Goal: Task Accomplishment & Management: Use online tool/utility

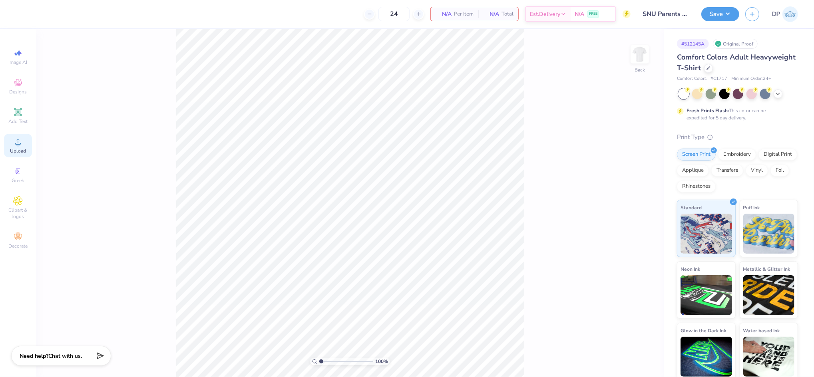
click at [20, 142] on icon at bounding box center [18, 142] width 10 height 10
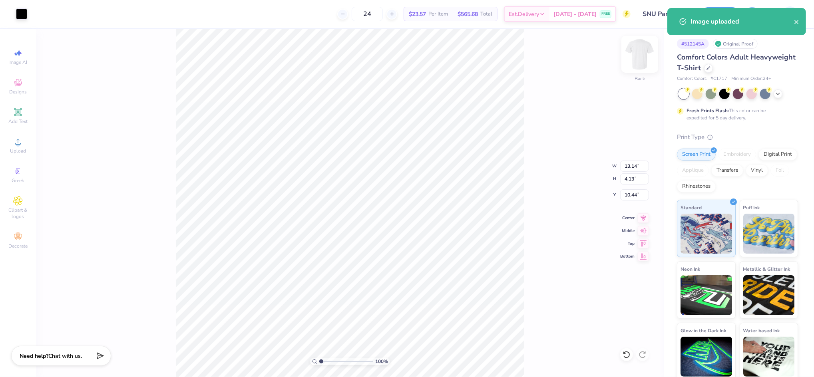
click at [641, 62] on img at bounding box center [640, 54] width 32 height 32
click at [20, 148] on span "Upload" at bounding box center [18, 151] width 16 height 6
click at [633, 166] on input "14.53" at bounding box center [634, 166] width 29 height 11
type input "12.00"
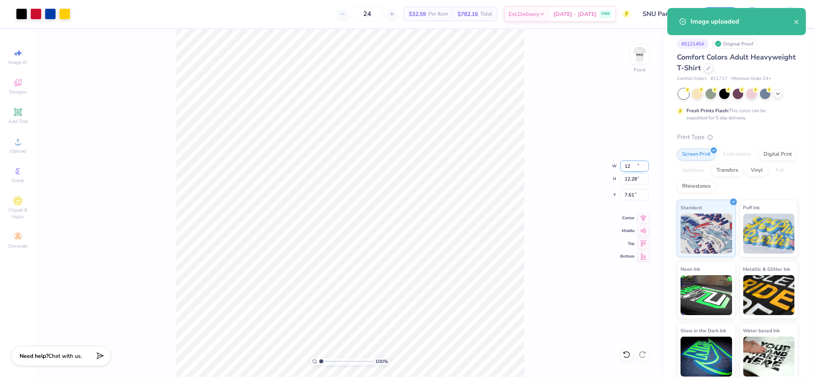
type input "12.28"
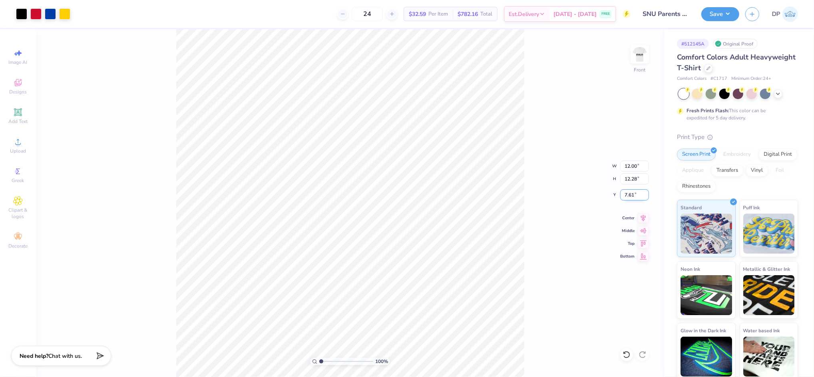
click at [630, 191] on input "7.61" at bounding box center [634, 194] width 29 height 11
type input "3.00"
type input "1.33"
click at [323, 362] on input "range" at bounding box center [346, 361] width 54 height 7
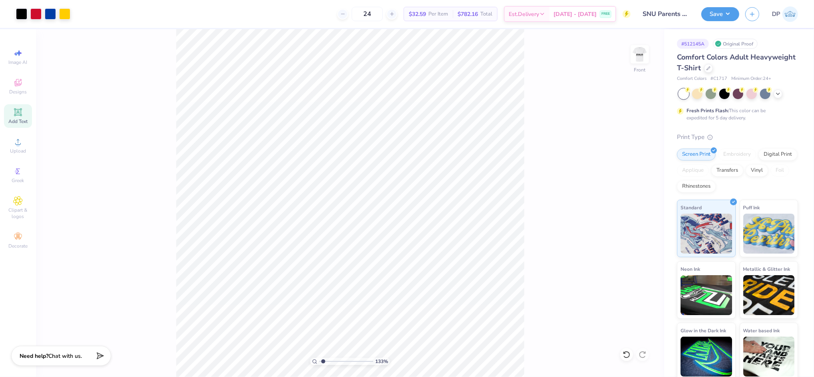
click at [20, 119] on span "Add Text" at bounding box center [17, 121] width 19 height 6
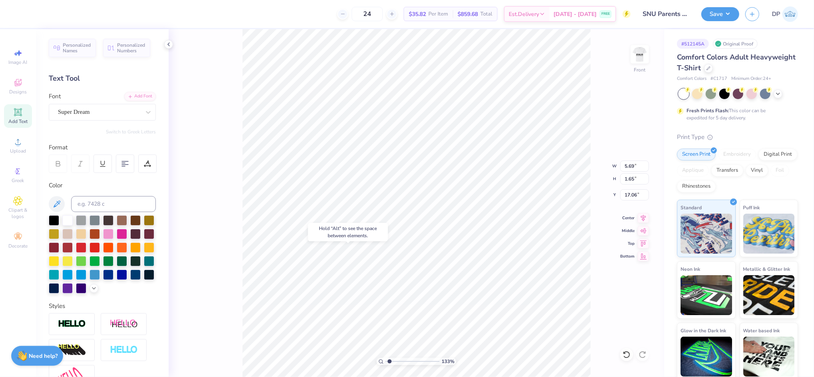
type input "17.06"
click at [19, 145] on icon at bounding box center [18, 142] width 10 height 10
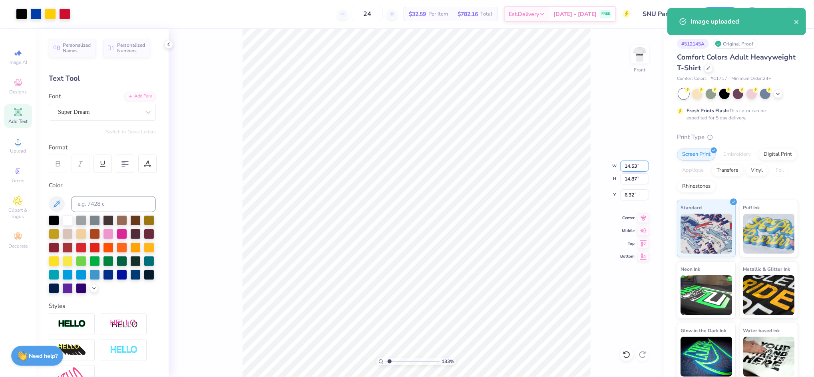
click at [626, 165] on input "14.53" at bounding box center [634, 166] width 29 height 11
type input "12.00"
type input "12.27"
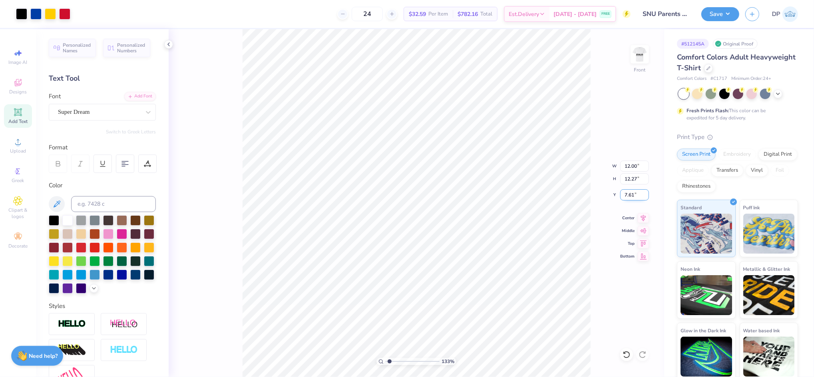
click at [629, 197] on input "7.61" at bounding box center [634, 194] width 29 height 11
click at [629, 197] on input "2.00" at bounding box center [634, 194] width 29 height 11
type input "3.00"
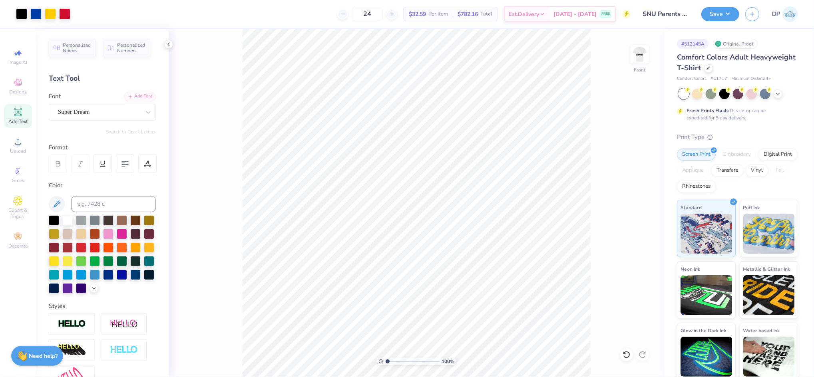
drag, startPoint x: 387, startPoint y: 361, endPoint x: 380, endPoint y: 361, distance: 6.8
click at [386, 361] on input "range" at bounding box center [413, 361] width 54 height 7
type input "1.51"
click at [390, 361] on input "range" at bounding box center [413, 361] width 54 height 7
click at [18, 119] on span "Add Text" at bounding box center [17, 121] width 19 height 6
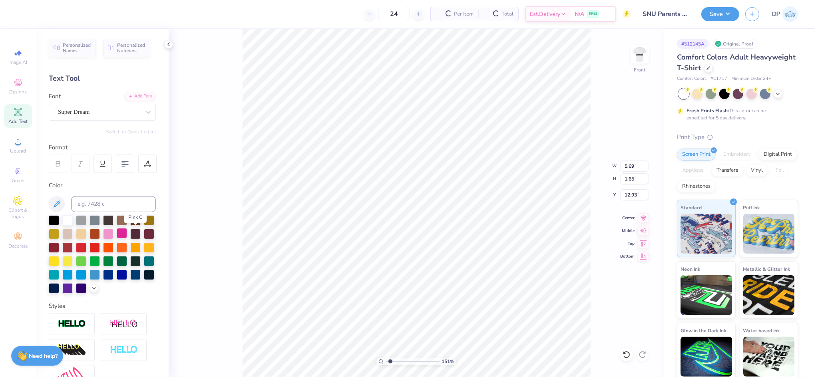
click at [127, 228] on div at bounding box center [122, 233] width 10 height 10
type input "16.84"
type input "3.41"
type input "0.99"
paste textarea "Parents Weekend"
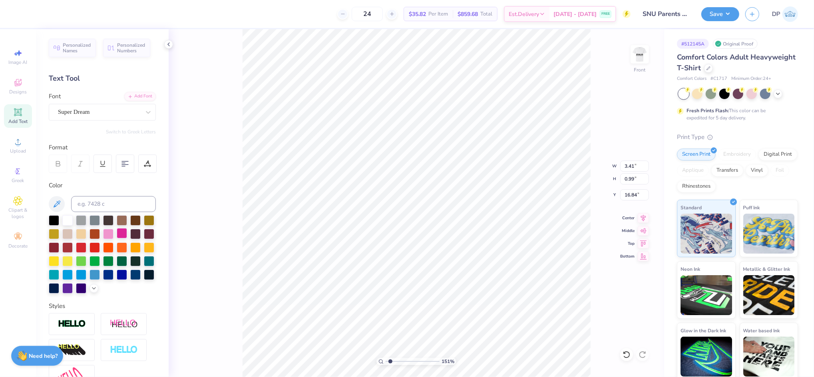
scroll to position [9, 3]
type textarea "Parents Weekend"
click at [139, 96] on div "Add Font" at bounding box center [140, 95] width 32 height 9
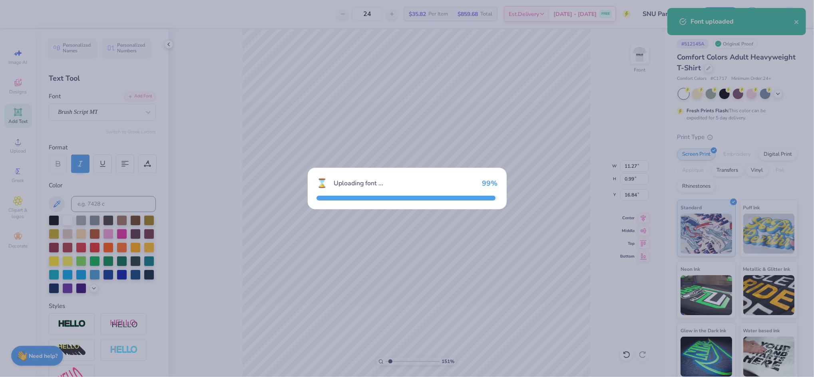
type input "7.85"
type input "1.01"
type input "16.83"
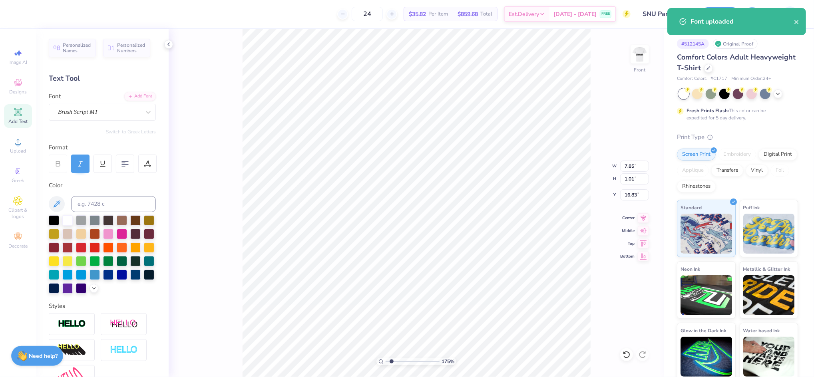
type input "1.75"
click at [392, 361] on input "range" at bounding box center [413, 361] width 54 height 7
type input "14.26"
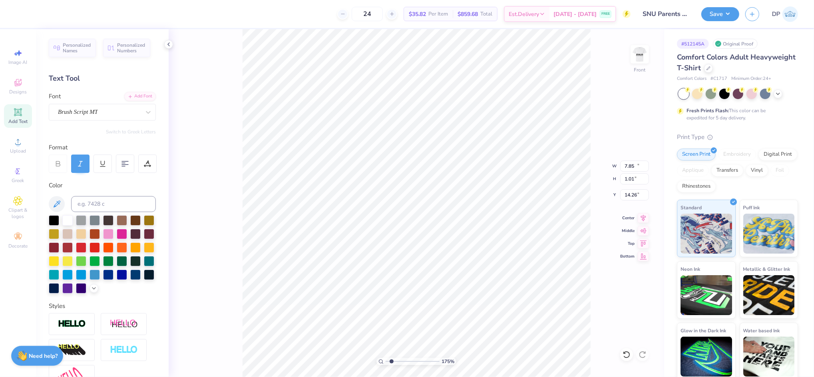
type input "10.68"
type input "1.38"
type input "13.90"
click at [500, 304] on li "Ungroup" at bounding box center [499, 305] width 63 height 16
click at [296, 28] on div "Art colors 24 $32.59 Per Item $782.16 Total Est. Delivery Sep 9 - 12 FREE Desig…" at bounding box center [407, 188] width 814 height 377
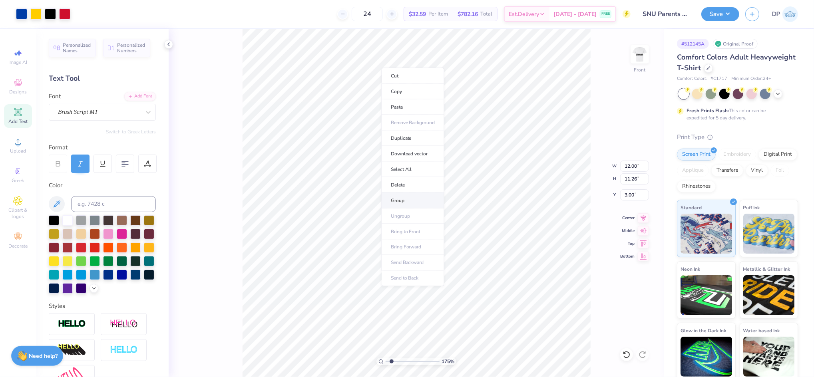
click at [430, 197] on li "Group" at bounding box center [413, 201] width 63 height 16
type input "10.68"
type input "1.38"
type input "13.90"
click at [52, 218] on div at bounding box center [54, 220] width 10 height 10
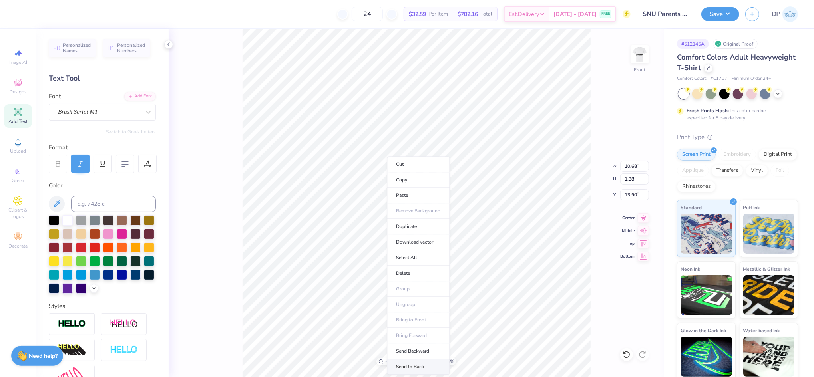
click at [418, 363] on li "Send to Back" at bounding box center [418, 367] width 63 height 16
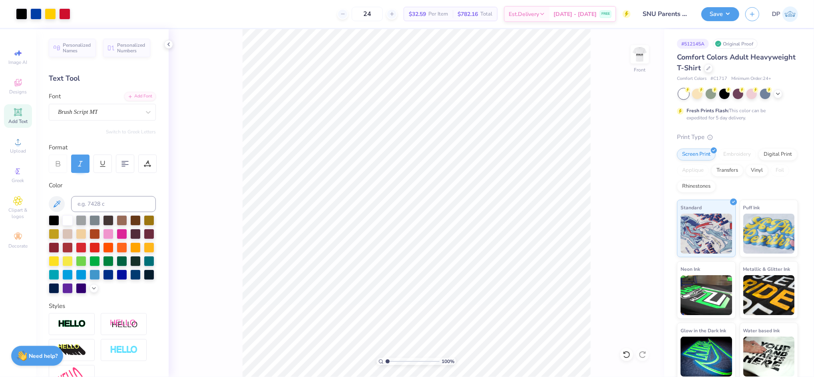
type input "1"
click at [386, 362] on input "range" at bounding box center [413, 361] width 54 height 7
click at [644, 54] on img at bounding box center [640, 54] width 32 height 32
type input "11.64"
type input "3.66"
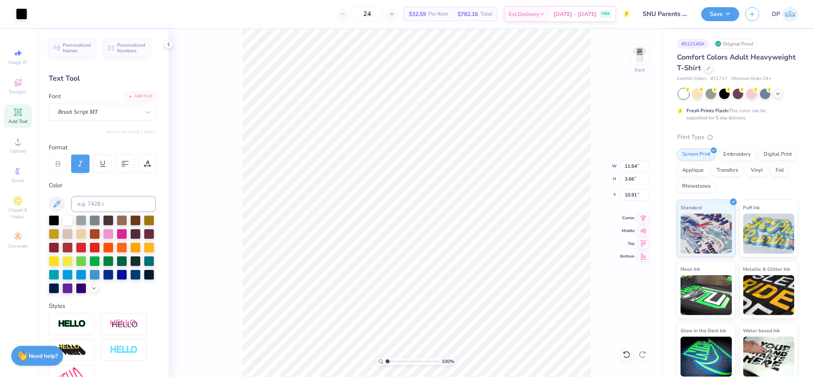
type input "8.84"
click at [20, 110] on icon at bounding box center [18, 112] width 8 height 8
type input "5.59"
type input "1.62"
type input "13.63"
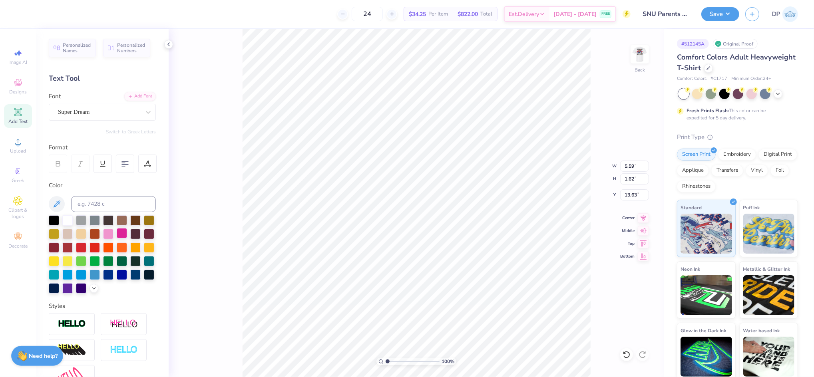
click at [127, 235] on div at bounding box center [122, 233] width 10 height 10
paste textarea "Parents Weekend"
type textarea "Parents Weekend"
click at [131, 114] on div "Super Dream" at bounding box center [99, 112] width 84 height 12
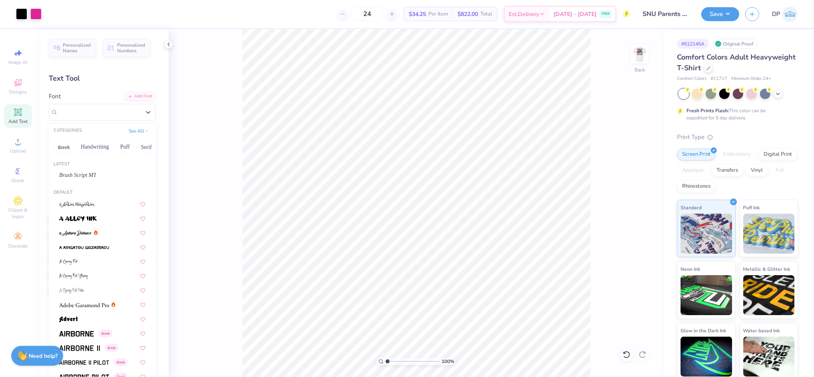
click at [88, 175] on span "Brush Script MT" at bounding box center [77, 175] width 37 height 8
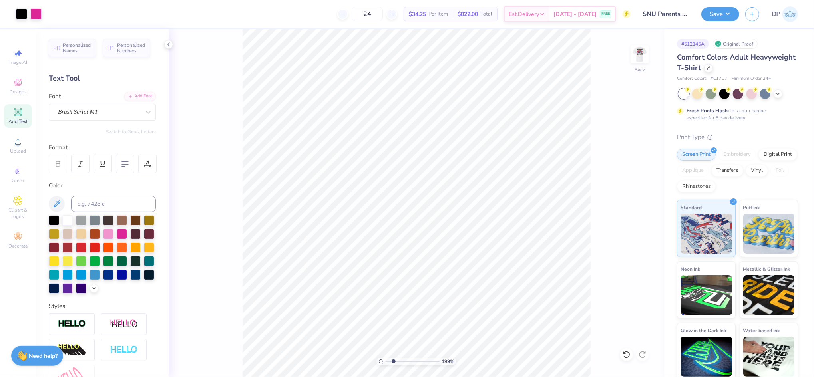
type input "2.07"
click at [393, 361] on input "range" at bounding box center [413, 361] width 54 height 7
type input "10.48"
type input "1.35"
type input "11.15"
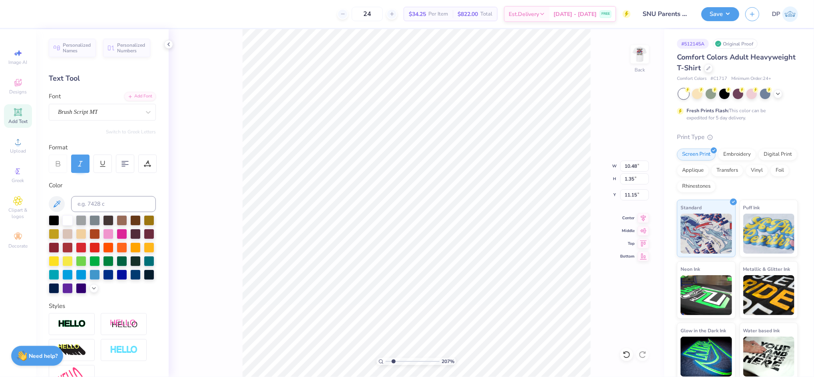
type input "11.67"
type input "1.50"
type input "11.00"
click at [568, 304] on li "Ungroup" at bounding box center [577, 305] width 63 height 16
click at [53, 217] on div at bounding box center [54, 220] width 10 height 10
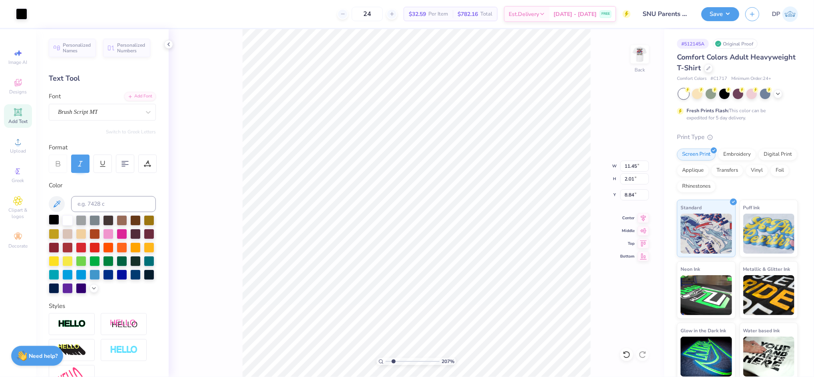
type input "11.67"
type input "1.50"
type input "11.00"
type input "11.54"
type input "1.49"
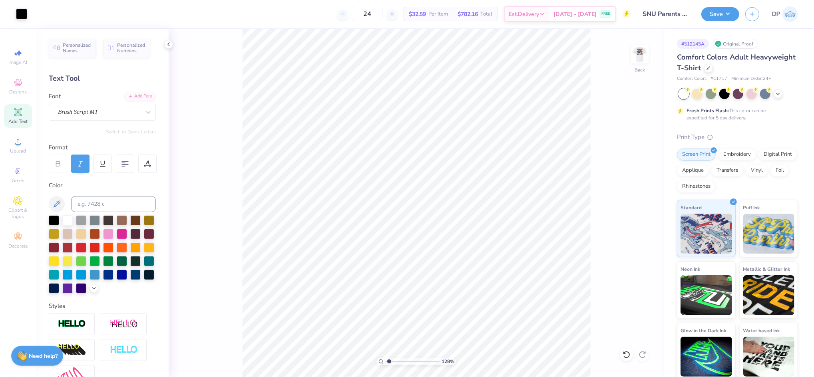
drag, startPoint x: 394, startPoint y: 363, endPoint x: 389, endPoint y: 367, distance: 6.2
type input "1.28"
click at [389, 365] on input "range" at bounding box center [413, 361] width 54 height 7
click at [17, 117] on div "Add Text" at bounding box center [18, 116] width 28 height 24
click at [127, 231] on div at bounding box center [122, 233] width 10 height 10
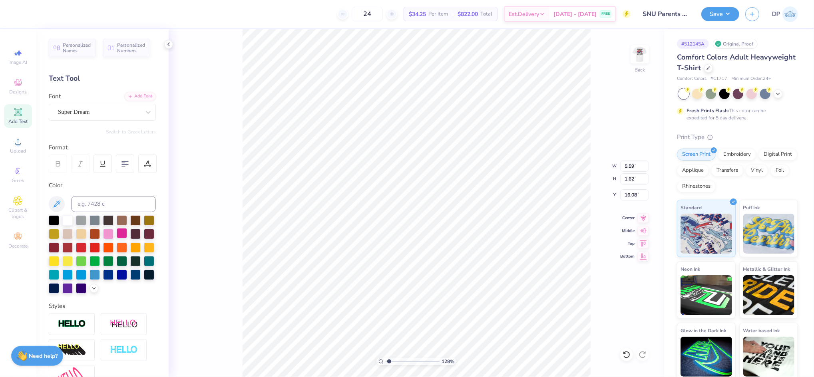
type input "16.06"
type textarea "SIGMA NU"
click at [142, 96] on div "Add Font" at bounding box center [140, 95] width 32 height 9
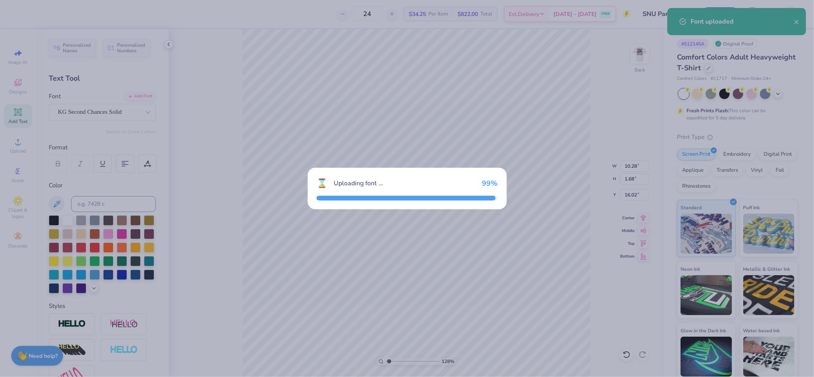
type input "11.95"
type input "2.04"
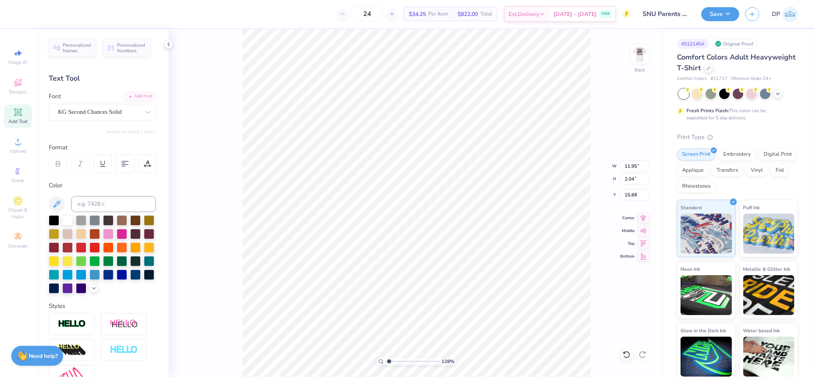
type input "8.80"
type input "11.66"
type input "1.99"
type input "8.85"
click at [55, 219] on div at bounding box center [54, 220] width 10 height 10
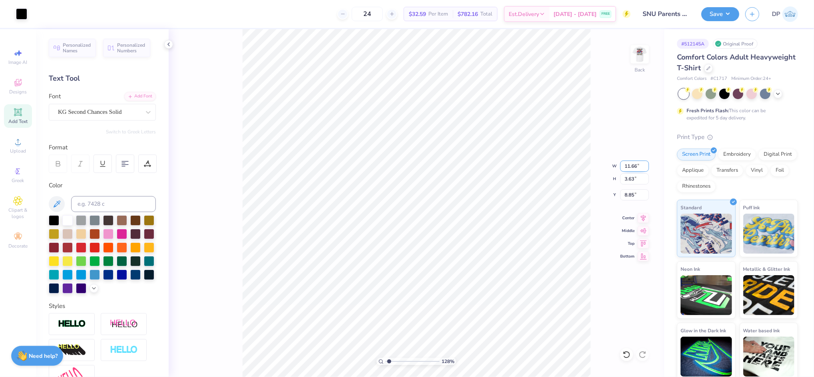
click at [633, 161] on input "11.66" at bounding box center [634, 166] width 29 height 11
click at [632, 168] on input "11.66" at bounding box center [634, 166] width 29 height 11
type input "3.50"
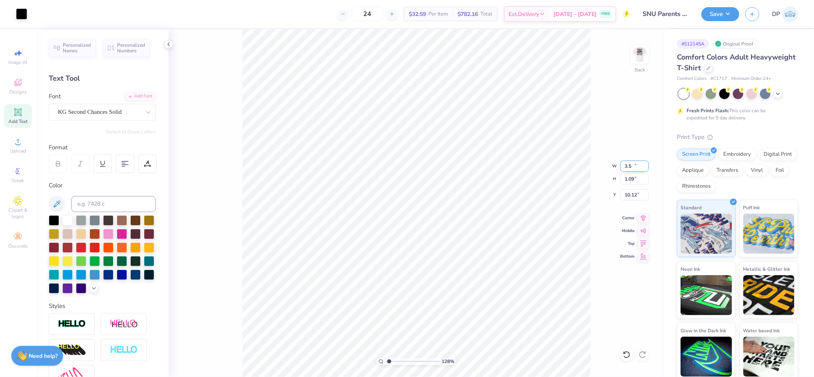
type input "1.09"
click at [630, 197] on input "10.12" at bounding box center [634, 194] width 29 height 11
type input "3.00"
type input "1.28"
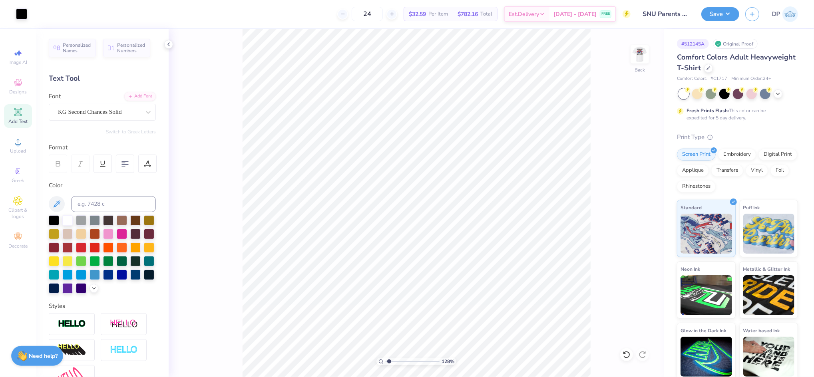
drag, startPoint x: 388, startPoint y: 363, endPoint x: 389, endPoint y: 369, distance: 6.8
click at [389, 365] on input "range" at bounding box center [413, 361] width 54 height 7
click at [630, 165] on input "3.50" at bounding box center [634, 166] width 29 height 11
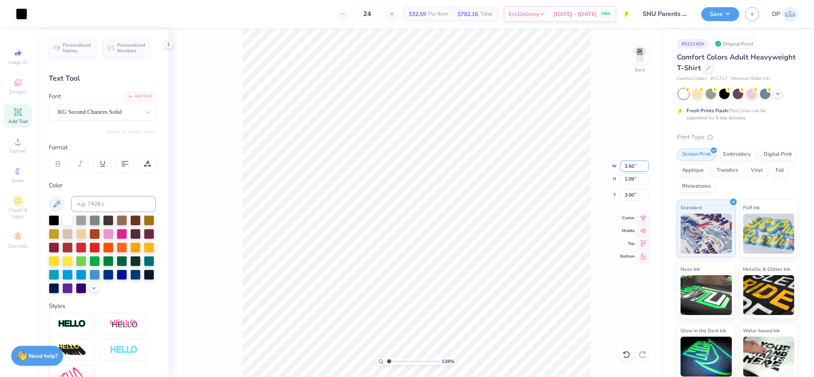
drag, startPoint x: 629, startPoint y: 165, endPoint x: 634, endPoint y: 167, distance: 5.6
click at [634, 167] on input "3.50" at bounding box center [634, 166] width 29 height 11
type input "3.75"
type input "1.17"
click at [626, 194] on input "2.96" at bounding box center [634, 194] width 29 height 11
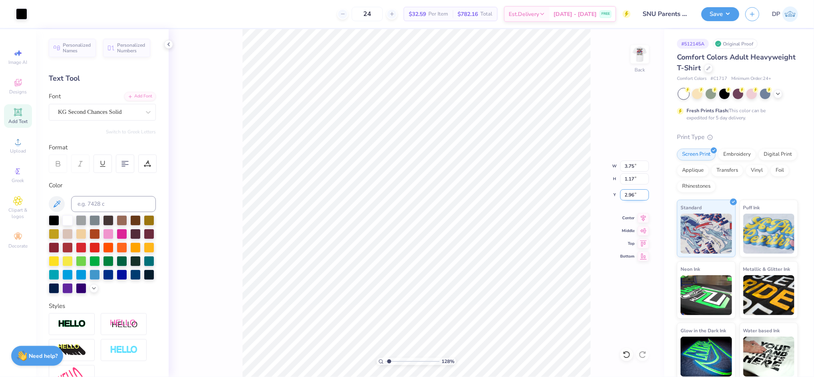
click at [626, 194] on input "2.96" at bounding box center [634, 194] width 29 height 11
type input "3.00"
type input "1"
click at [386, 365] on input "range" at bounding box center [413, 361] width 54 height 7
click at [647, 52] on img at bounding box center [640, 54] width 32 height 32
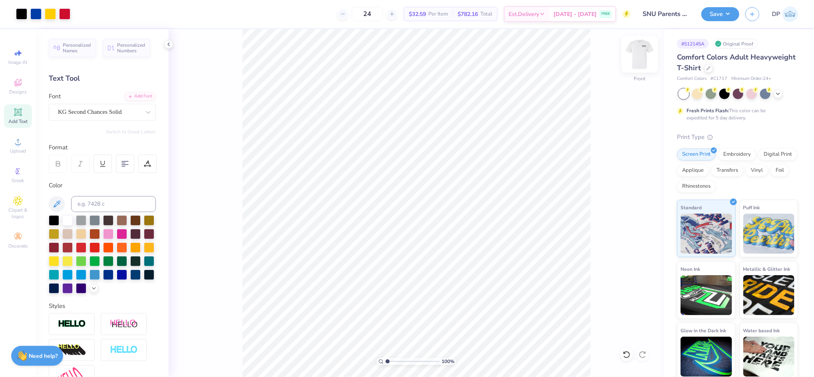
click at [646, 52] on img at bounding box center [640, 54] width 32 height 32
click at [642, 48] on img at bounding box center [640, 54] width 32 height 32
click at [711, 16] on button "Save" at bounding box center [720, 13] width 38 height 14
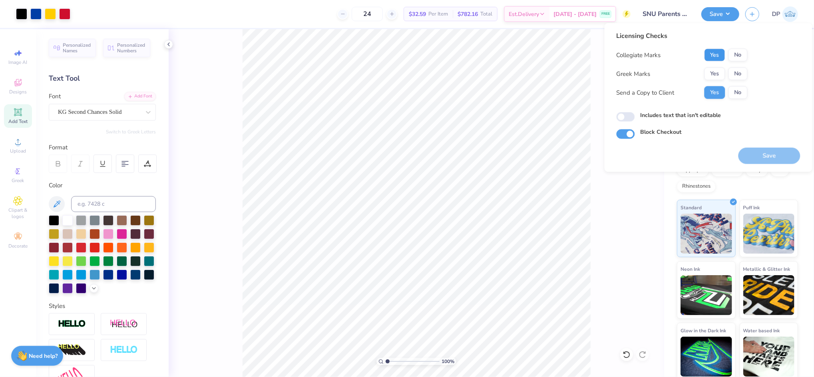
click at [714, 54] on button "Yes" at bounding box center [715, 55] width 21 height 13
click at [713, 72] on button "Yes" at bounding box center [715, 74] width 21 height 13
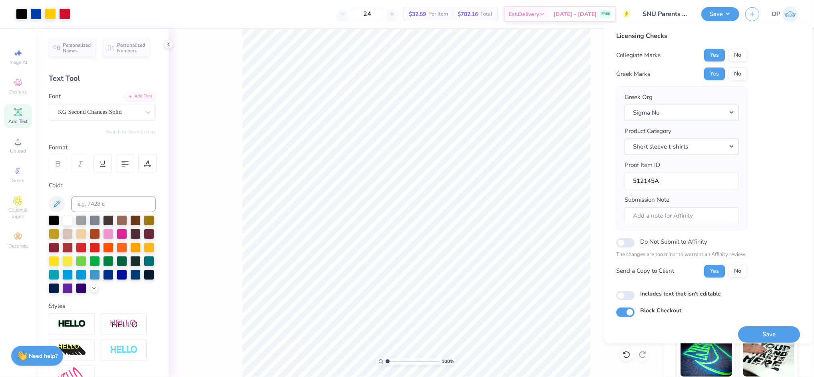
click at [667, 292] on label "Includes text that isn't editable" at bounding box center [681, 293] width 81 height 8
click at [635, 292] on input "Includes text that isn't editable" at bounding box center [626, 296] width 18 height 10
checkbox input "true"
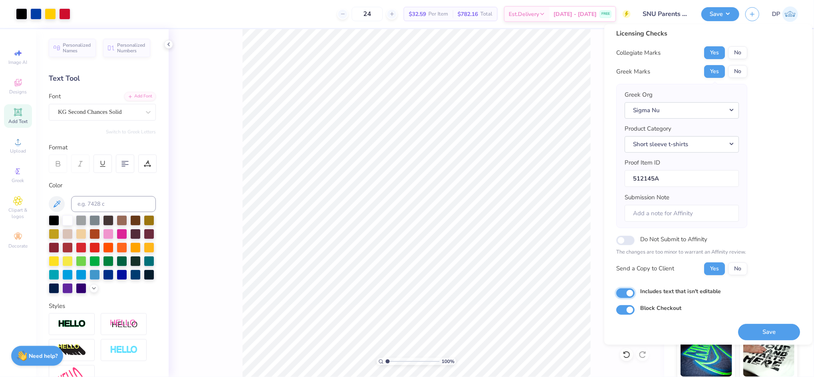
scroll to position [7, 0]
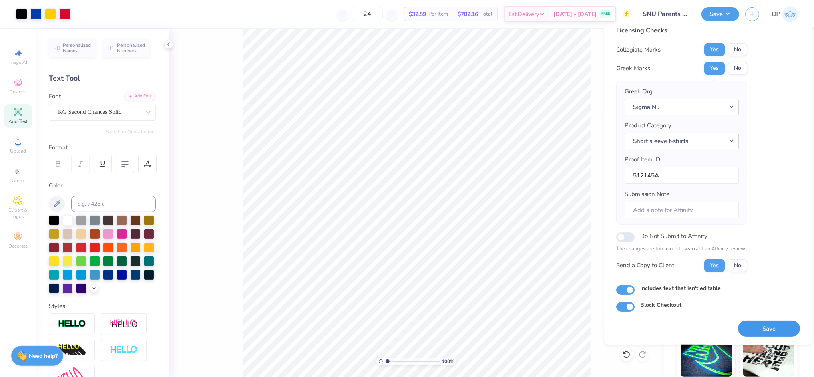
click at [751, 329] on button "Save" at bounding box center [770, 329] width 62 height 16
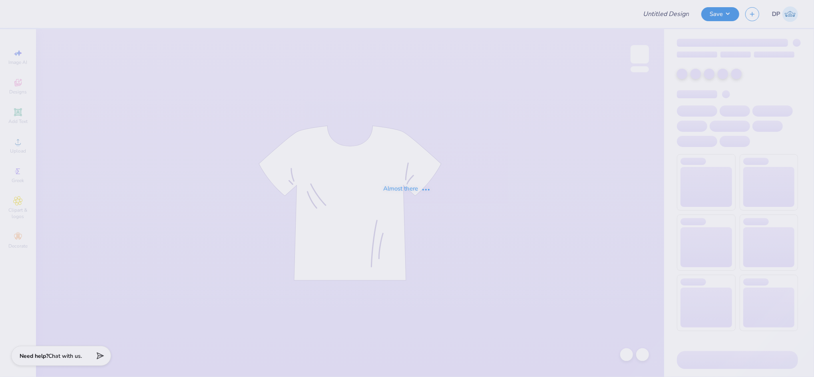
type input "AST Bid Merch 2025!"
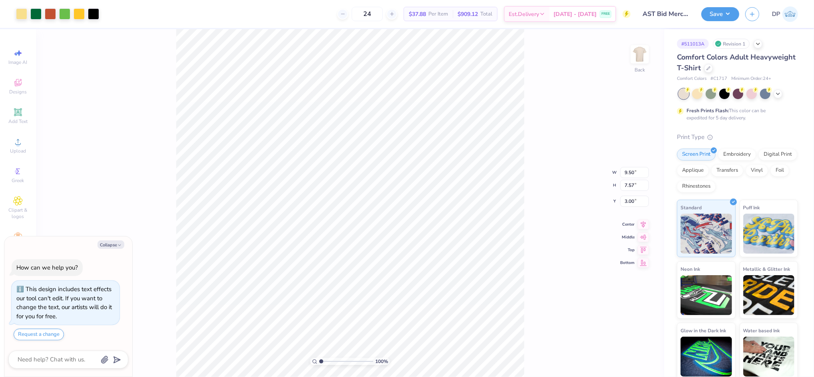
type textarea "x"
type input "2.75"
type input "0.67"
type input "7.39"
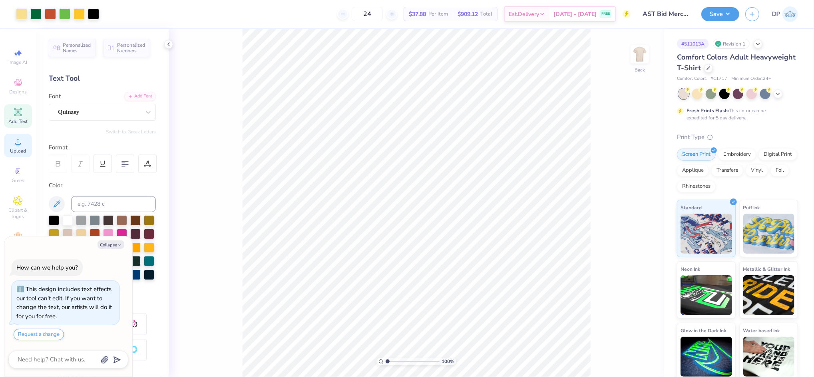
click at [23, 144] on div "Upload" at bounding box center [18, 146] width 28 height 24
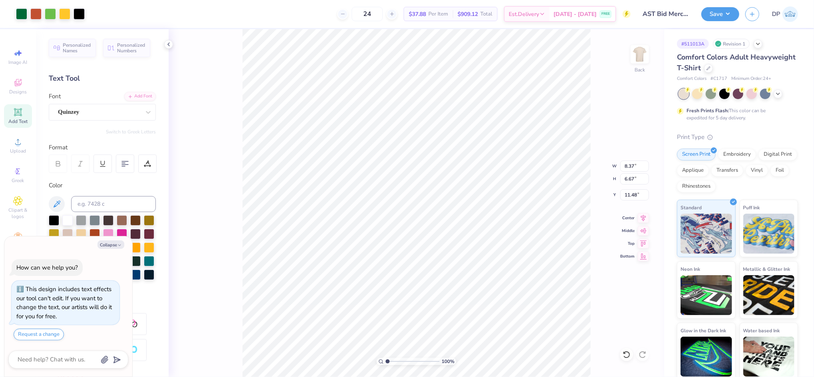
type textarea "x"
type input "8.37"
type input "6.67"
type input "11.48"
type textarea "x"
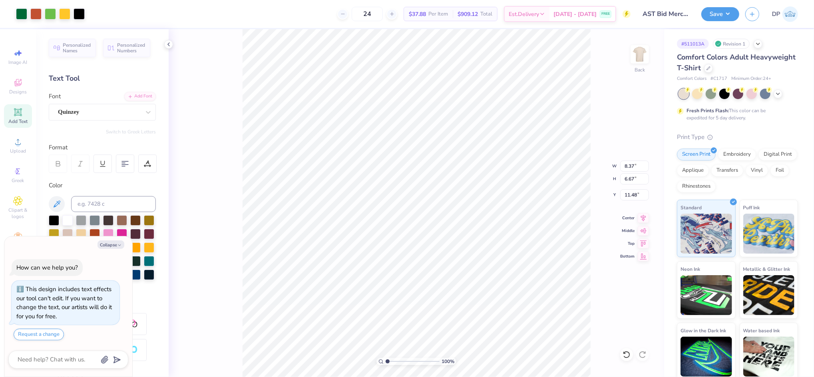
type input "12.50"
type textarea "x"
click at [624, 162] on input "8.37" at bounding box center [634, 166] width 29 height 11
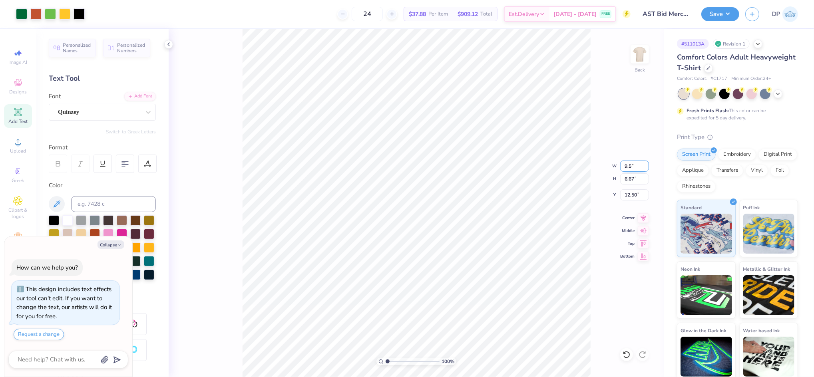
type input "9.5"
type textarea "x"
type input "9.50"
type input "7.57"
type input "12.05"
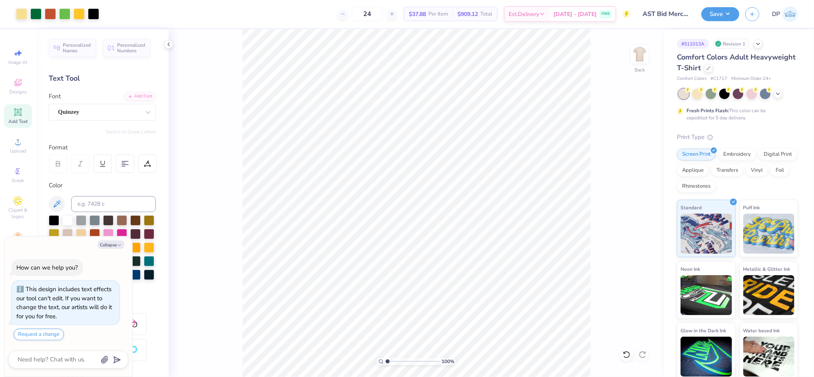
type textarea "x"
click at [633, 194] on input "12.05" at bounding box center [634, 194] width 29 height 11
type input "3"
type textarea "x"
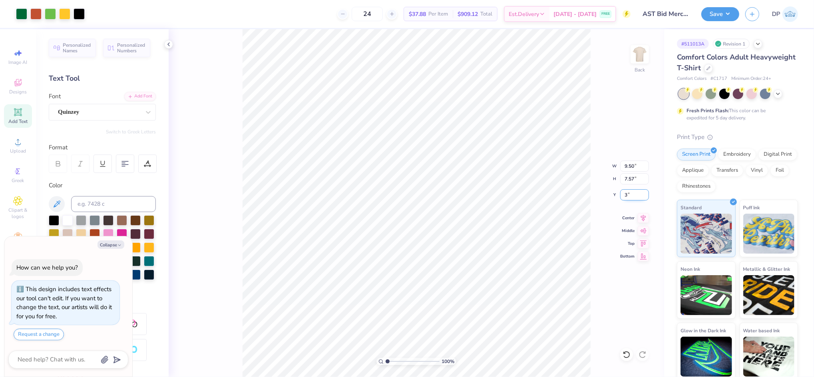
type input "3.00"
type textarea "x"
type input "1"
drag, startPoint x: 387, startPoint y: 362, endPoint x: 387, endPoint y: 369, distance: 6.8
click at [387, 365] on input "range" at bounding box center [413, 361] width 54 height 7
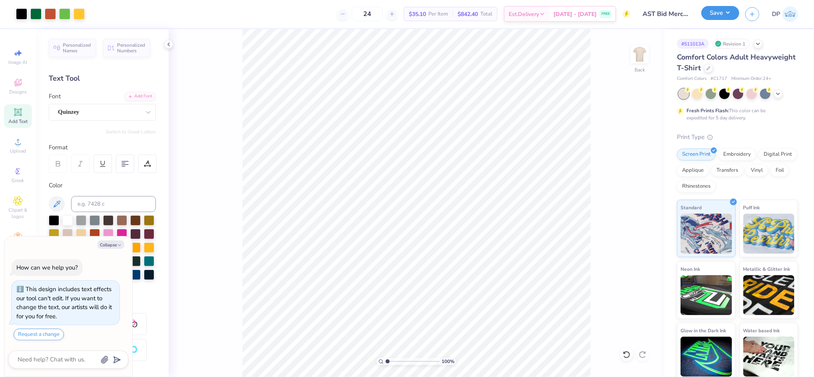
click at [704, 10] on button "Save" at bounding box center [720, 13] width 38 height 14
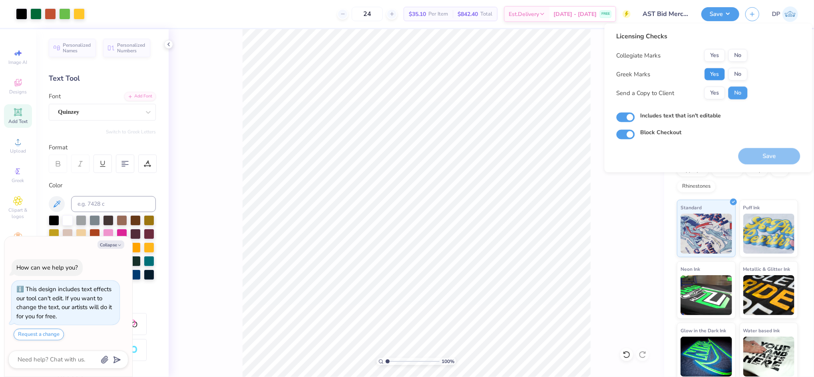
click at [708, 73] on button "Yes" at bounding box center [715, 74] width 21 height 13
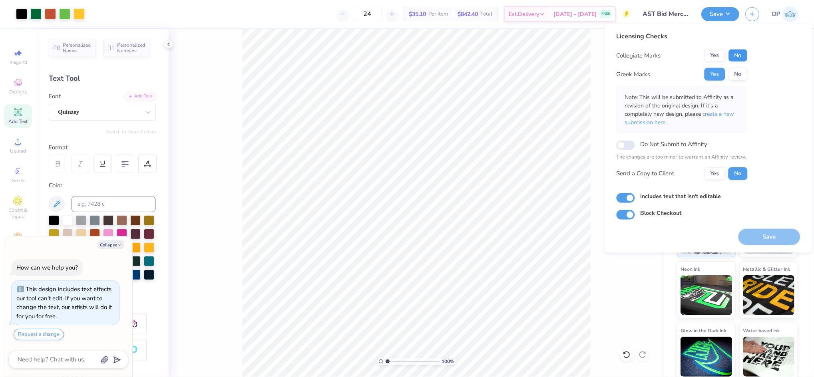
click at [729, 52] on button "No" at bounding box center [738, 55] width 19 height 13
click at [710, 175] on button "Yes" at bounding box center [715, 173] width 21 height 13
type textarea "x"
click at [643, 143] on label "Do Not Submit to Affinity" at bounding box center [674, 144] width 67 height 10
click at [635, 143] on input "Do Not Submit to Affinity" at bounding box center [626, 145] width 18 height 10
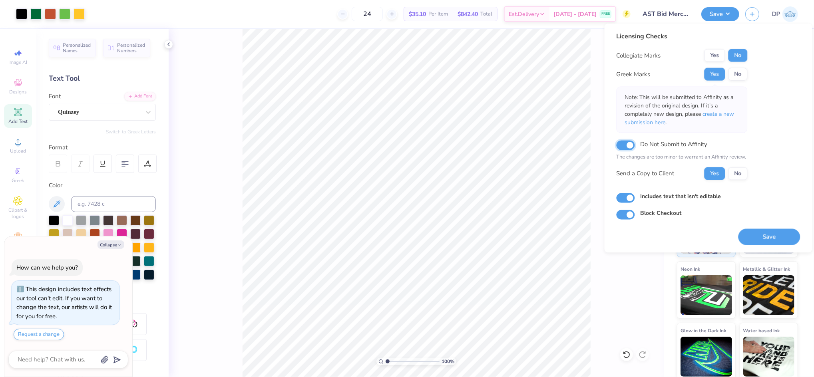
checkbox input "true"
type textarea "x"
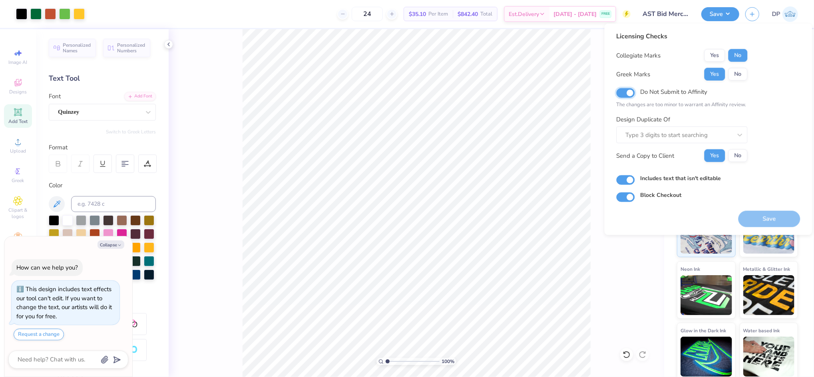
click at [628, 93] on input "Do Not Submit to Affinity" at bounding box center [626, 93] width 18 height 10
checkbox input "false"
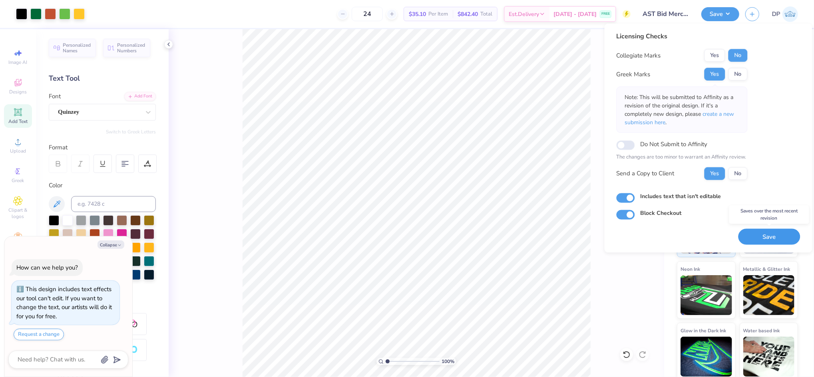
click at [760, 235] on button "Save" at bounding box center [770, 237] width 62 height 16
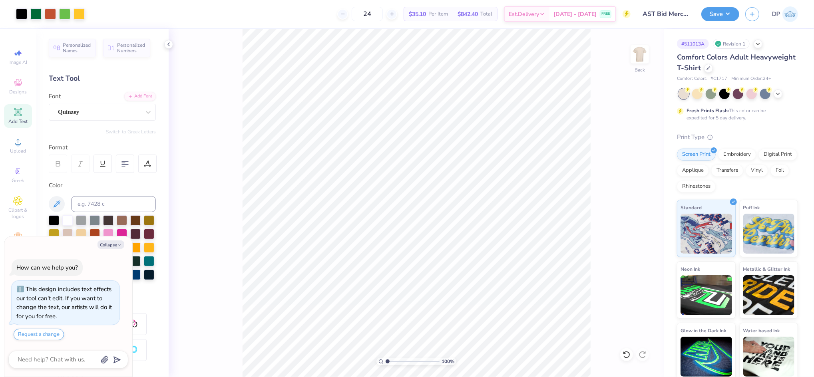
type textarea "x"
